Goal: Task Accomplishment & Management: Manage account settings

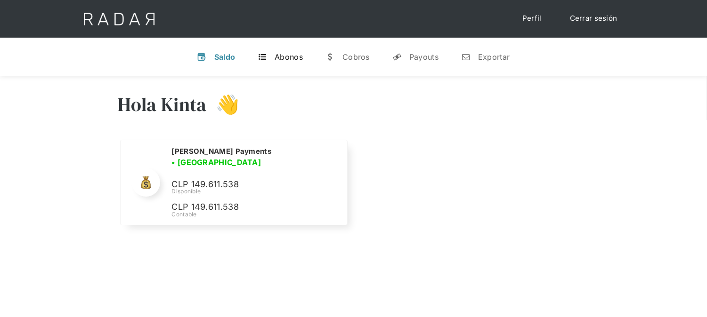
click at [284, 58] on div "Abonos" at bounding box center [289, 56] width 28 height 9
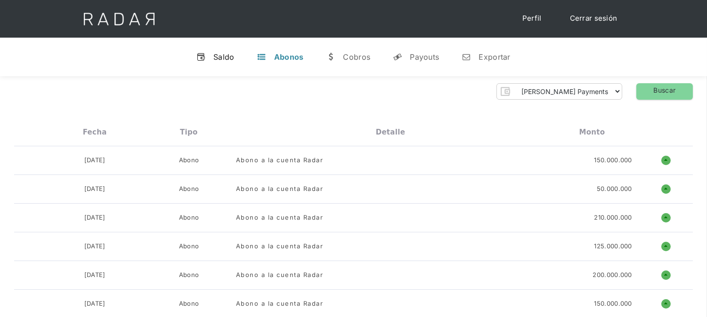
click at [213, 65] on link "v Saldo" at bounding box center [215, 57] width 53 height 24
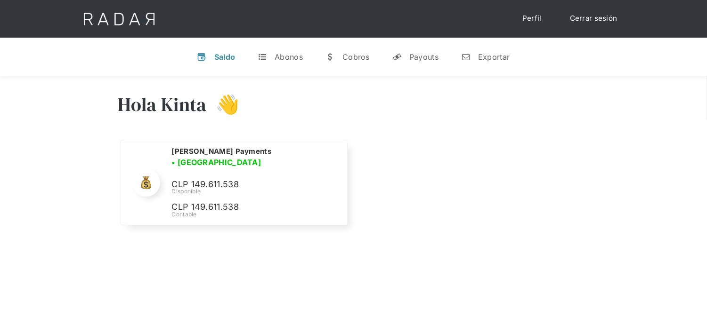
click at [580, 11] on link "Cerrar sesión" at bounding box center [593, 18] width 66 height 18
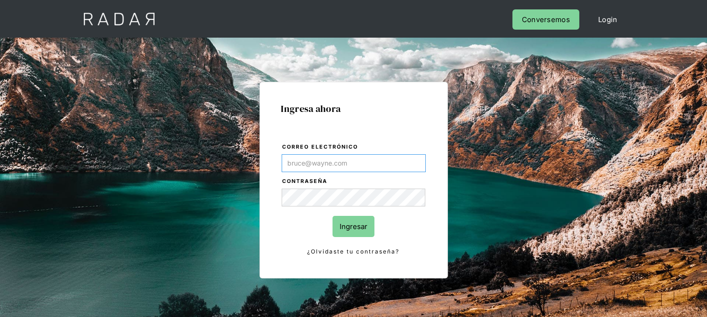
type input "[EMAIL_ADDRESS][DOMAIN_NAME]"
click at [345, 225] on input "Ingresar" at bounding box center [353, 226] width 42 height 21
